Goal: Contribute content: Add original content to the website for others to see

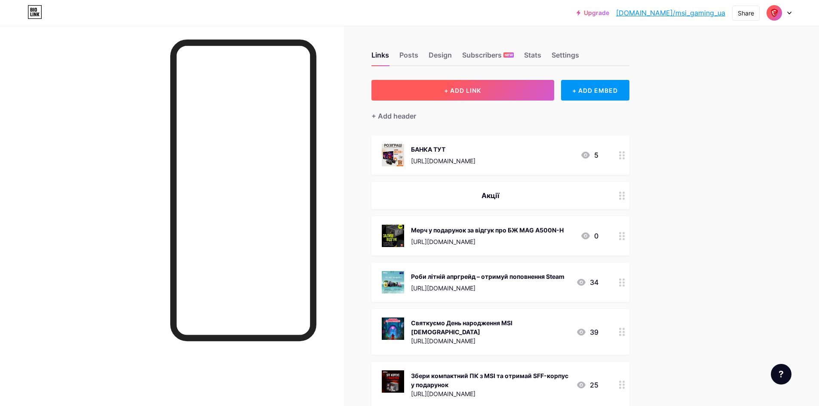
click at [436, 86] on button "+ ADD LINK" at bounding box center [462, 90] width 183 height 21
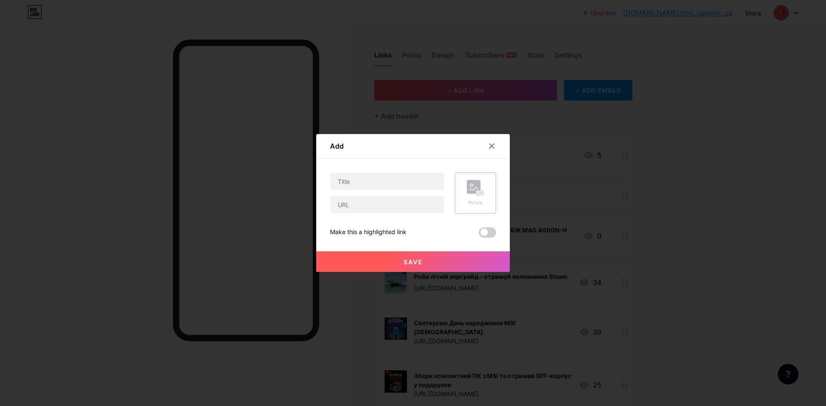
click at [482, 199] on div "Picture" at bounding box center [474, 192] width 41 height 41
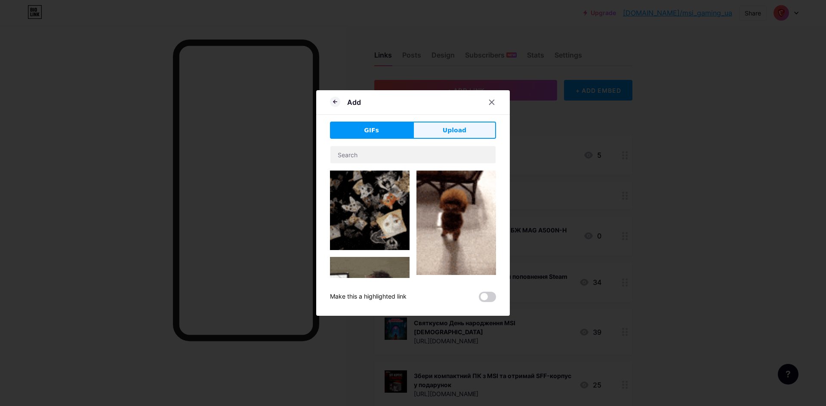
click at [450, 132] on span "Upload" at bounding box center [454, 130] width 24 height 9
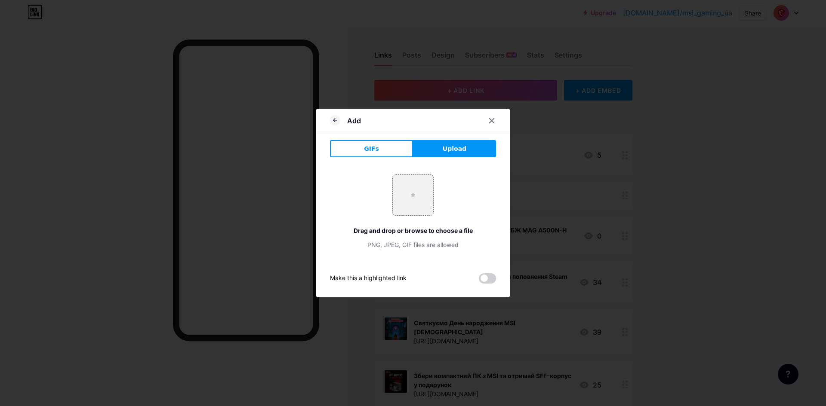
click at [445, 152] on span "Upload" at bounding box center [454, 148] width 24 height 9
click at [413, 196] on input "file" at bounding box center [413, 195] width 40 height 40
type input "C:\fakepath\Знижки (7).png"
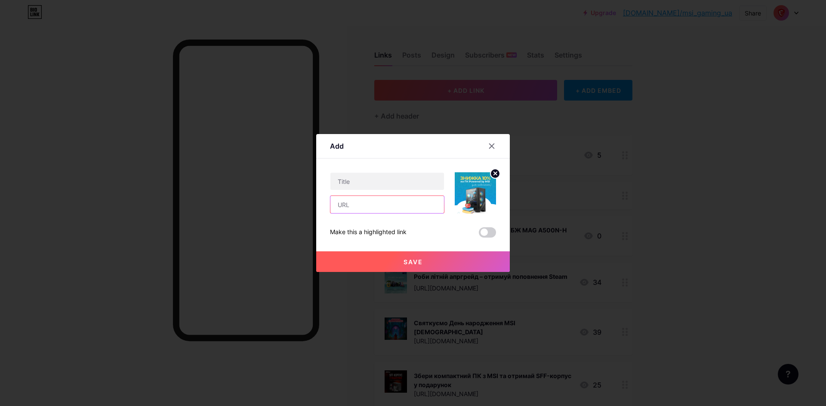
click at [371, 208] on input "text" at bounding box center [387, 204] width 114 height 17
paste input "[URL][DOMAIN_NAME]"
type input "[URL][DOMAIN_NAME]"
click at [395, 184] on input "text" at bounding box center [387, 181] width 114 height 17
type input "R"
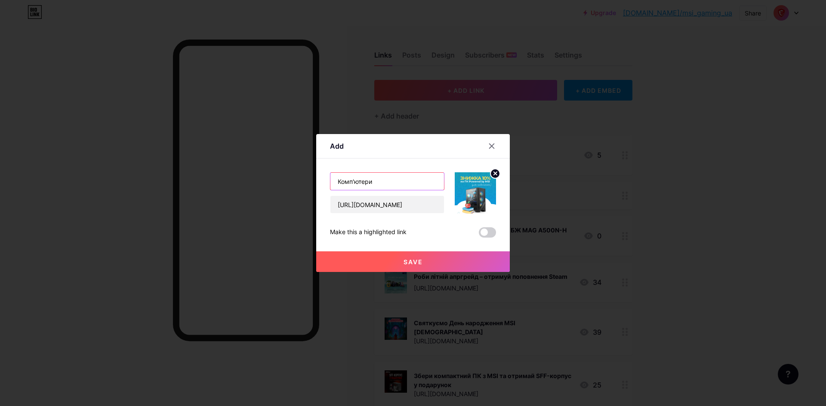
paste input "Powered by MSI"
type input "Комп'ютери Powered by MSI у ARTLINE"
click at [431, 259] on button "Save" at bounding box center [412, 262] width 193 height 21
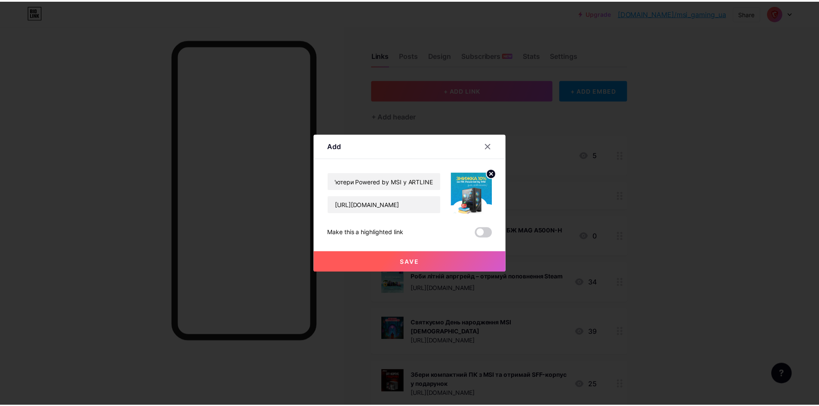
scroll to position [0, 0]
